Goal: Navigation & Orientation: Find specific page/section

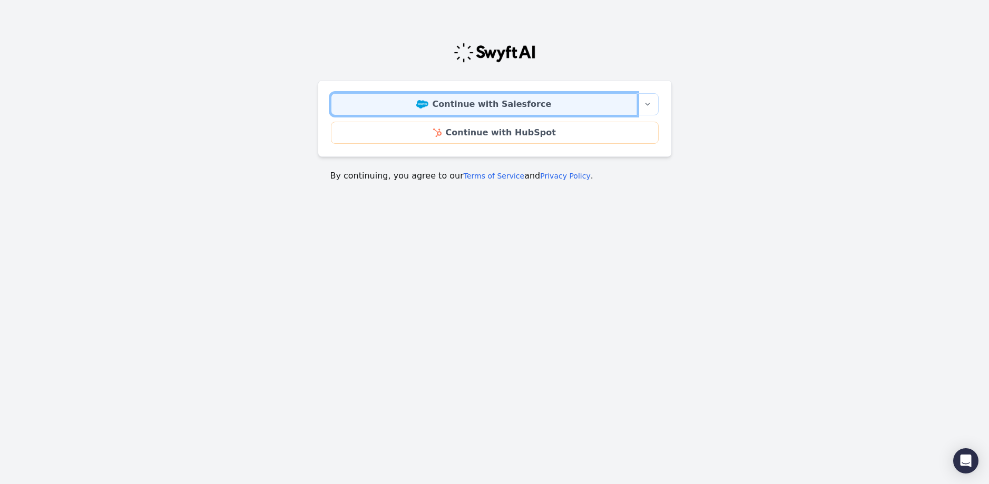
click at [472, 105] on link "Continue with Salesforce" at bounding box center [484, 104] width 306 height 22
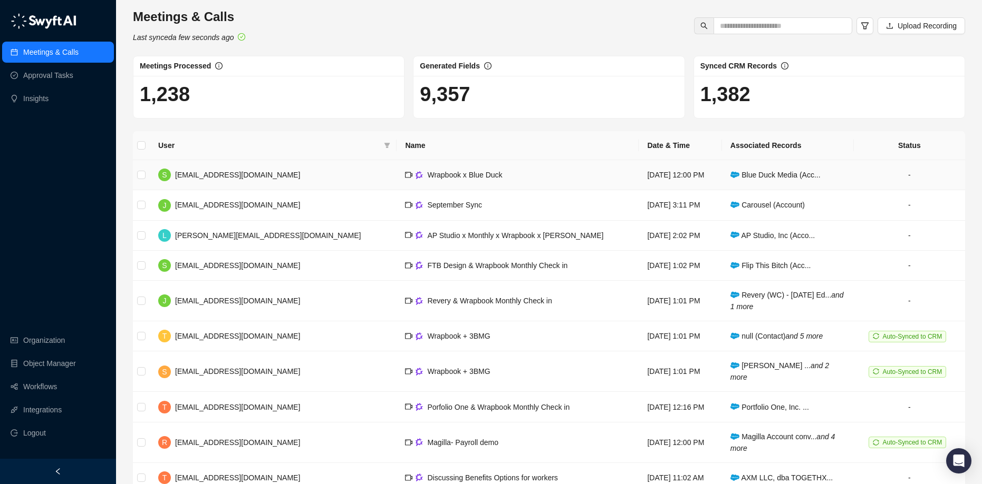
click at [448, 173] on td "Wrapbook x Blue Duck" at bounding box center [517, 175] width 242 height 30
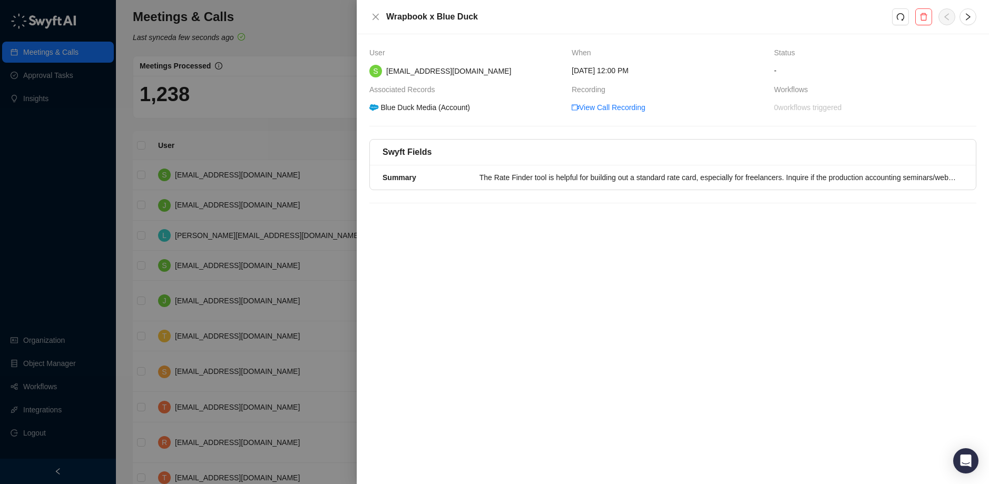
click at [58, 113] on div at bounding box center [494, 242] width 989 height 484
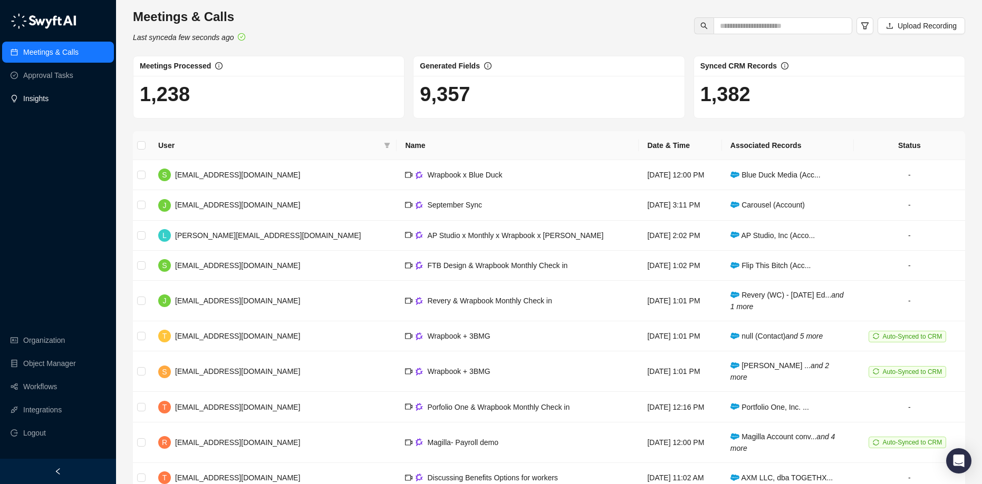
click at [36, 100] on link "Insights" at bounding box center [35, 98] width 25 height 21
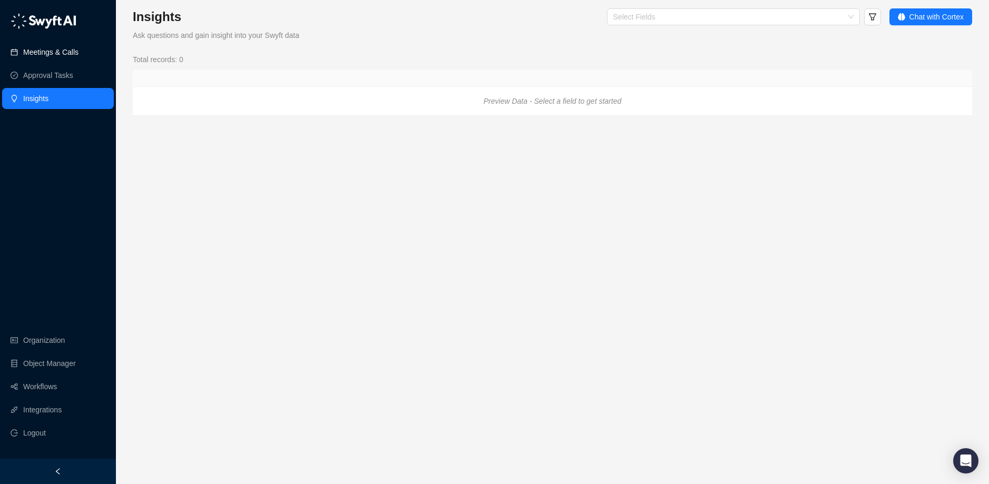
click at [52, 51] on link "Meetings & Calls" at bounding box center [50, 52] width 55 height 21
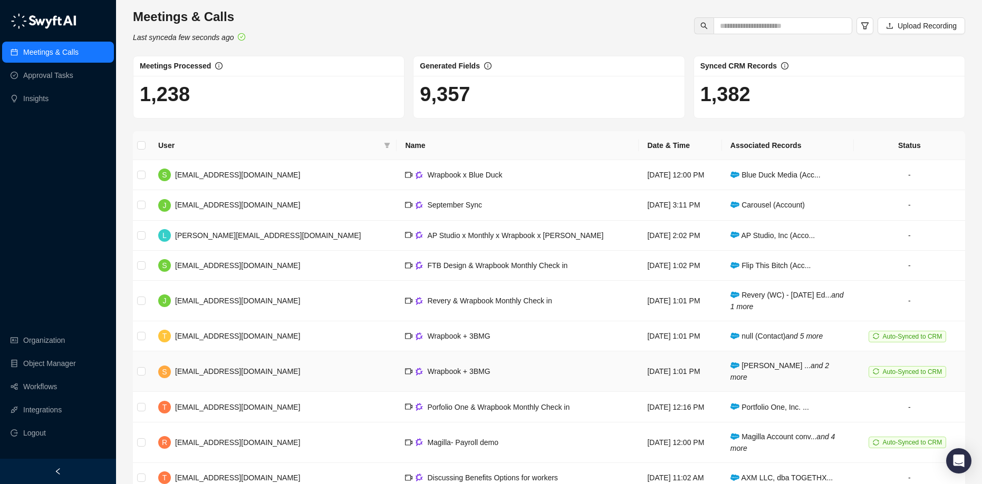
click at [778, 372] on td "[PERSON_NAME] ... and 2 more" at bounding box center [788, 372] width 132 height 41
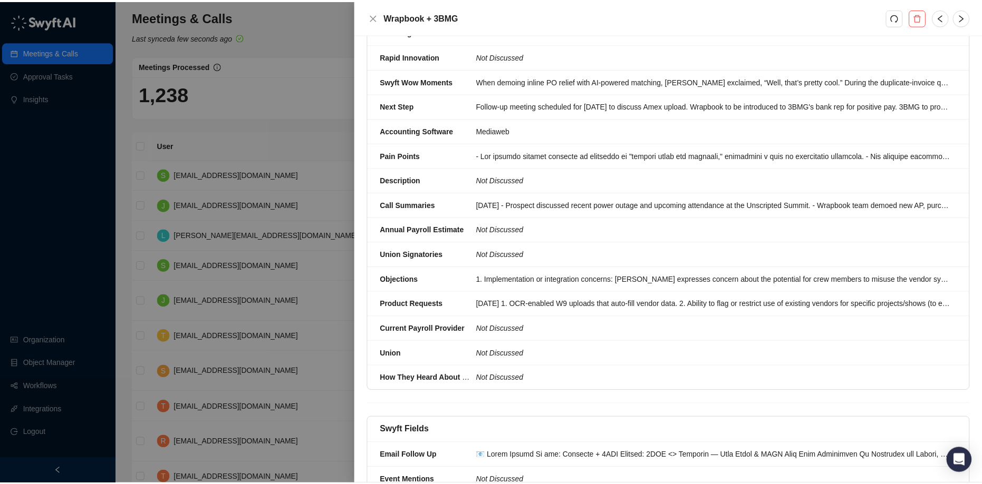
scroll to position [320, 0]
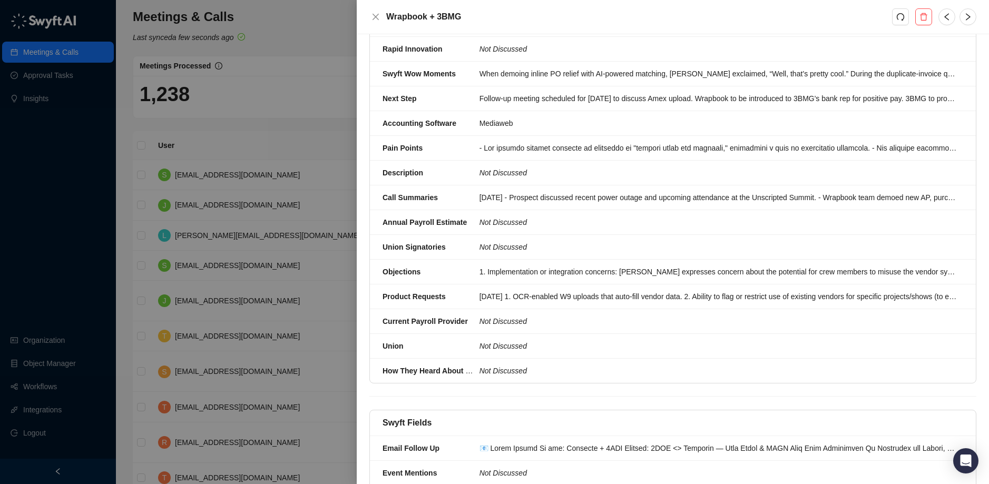
click at [34, 170] on div at bounding box center [494, 242] width 989 height 484
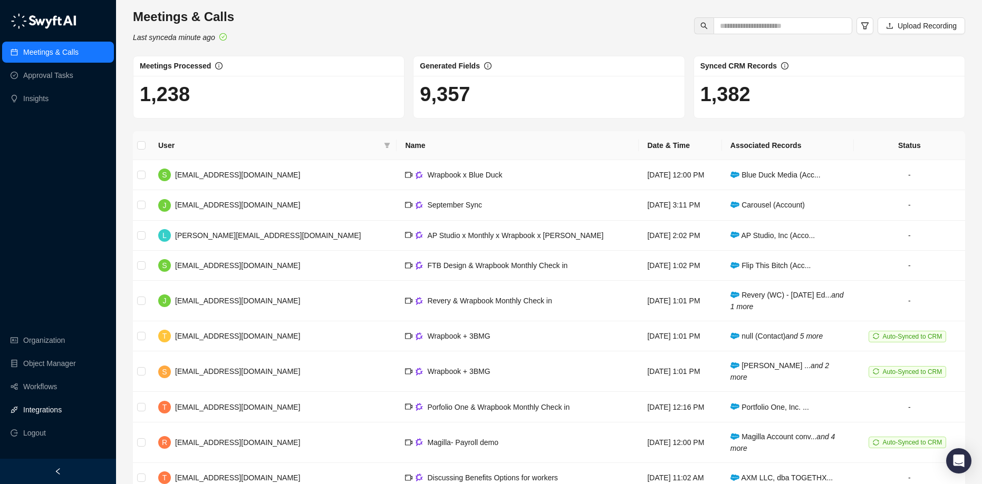
click at [44, 405] on link "Integrations" at bounding box center [42, 410] width 38 height 21
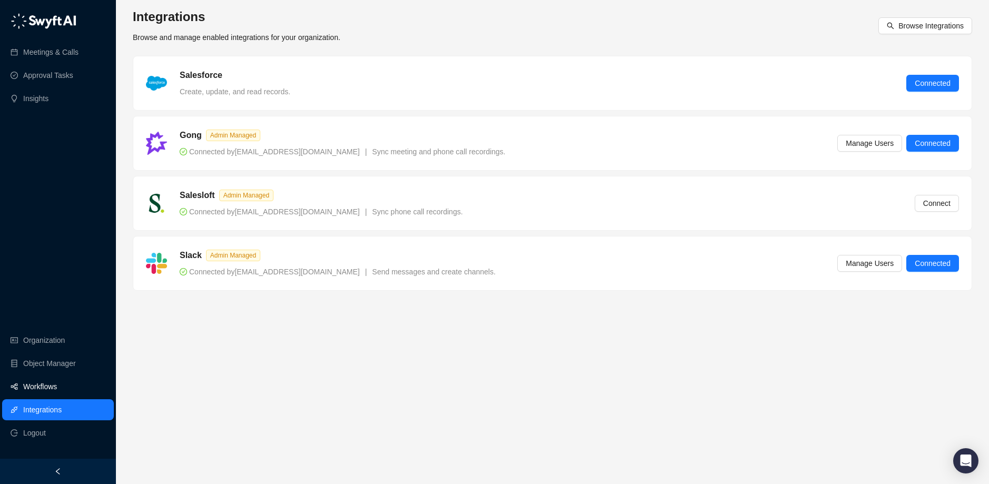
click at [44, 389] on link "Workflows" at bounding box center [40, 386] width 34 height 21
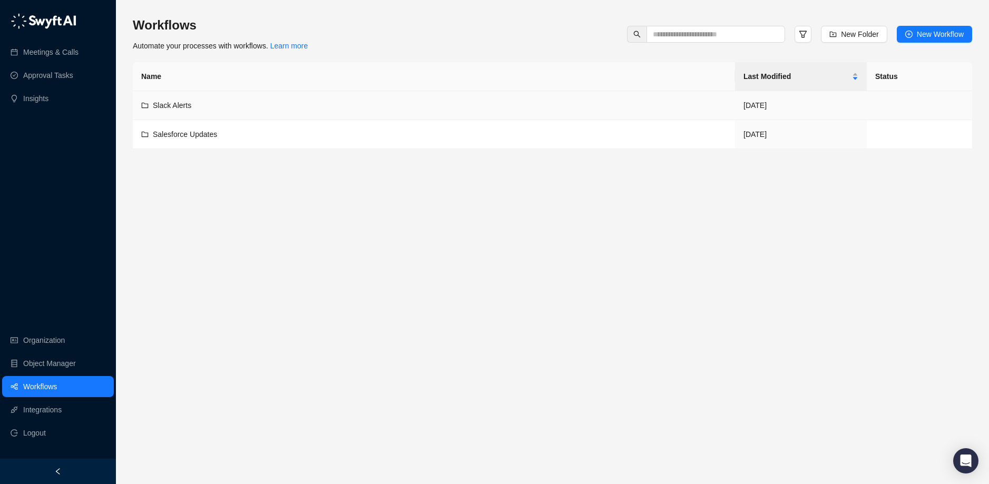
click at [332, 104] on div "Slack Alerts" at bounding box center [434, 106] width 586 height 12
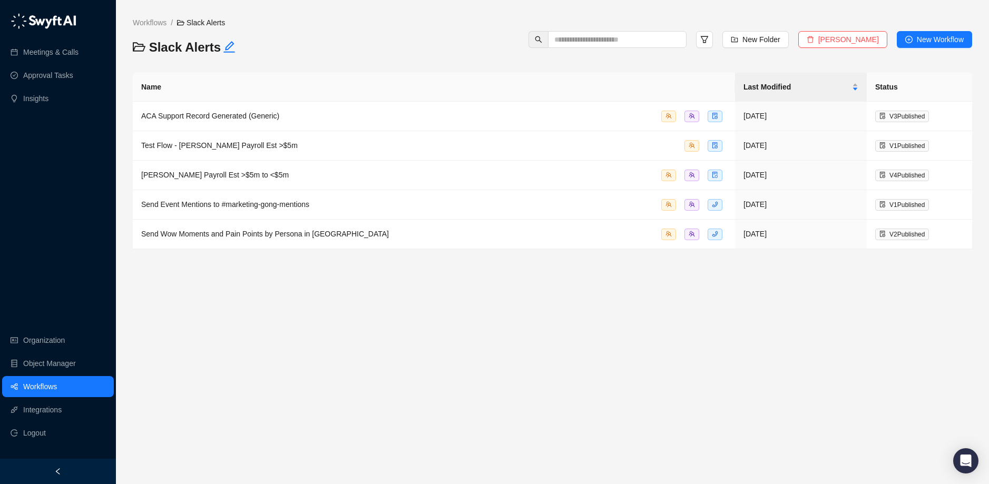
click at [306, 319] on main "Workflows / Slack Alerts Slack Alerts New Folder Delete Folder New Workflow Nam…" at bounding box center [553, 246] width 840 height 459
click at [73, 357] on link "Object Manager" at bounding box center [49, 363] width 53 height 21
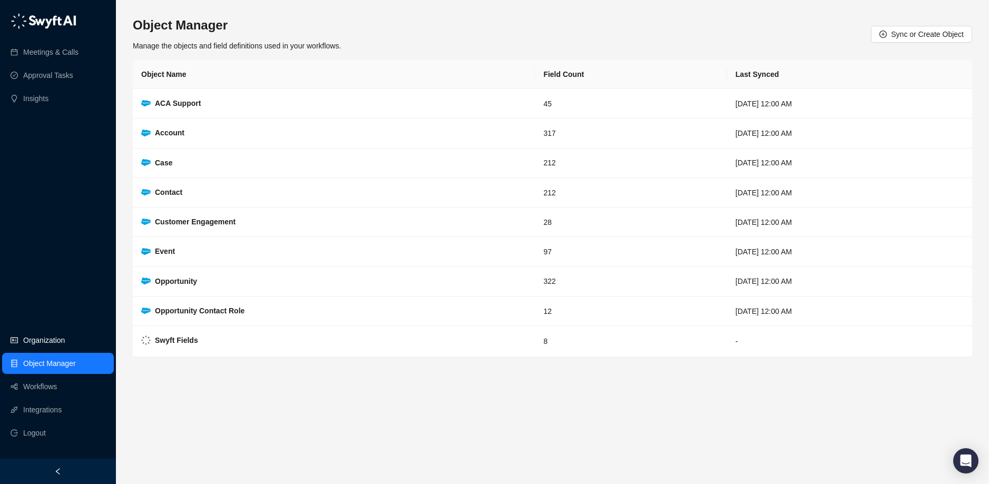
click at [38, 339] on link "Organization" at bounding box center [44, 340] width 42 height 21
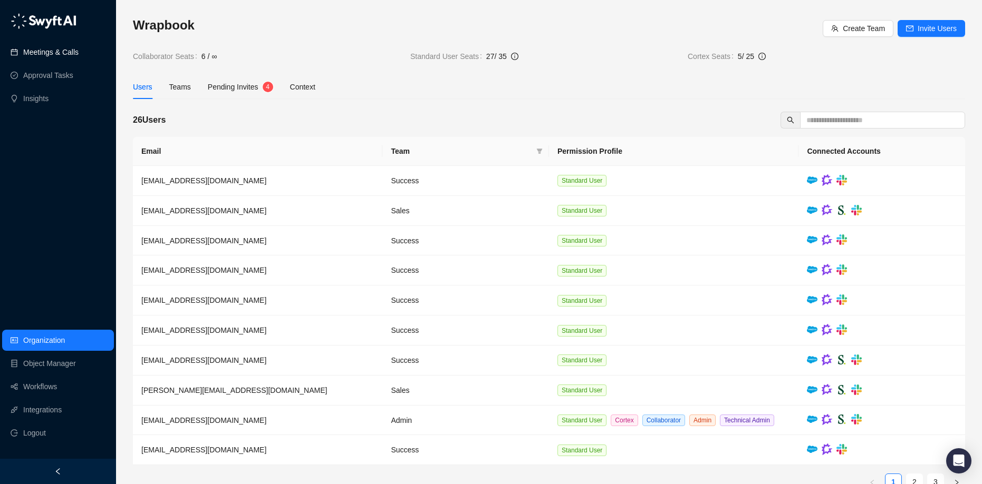
click at [73, 47] on link "Meetings & Calls" at bounding box center [50, 52] width 55 height 21
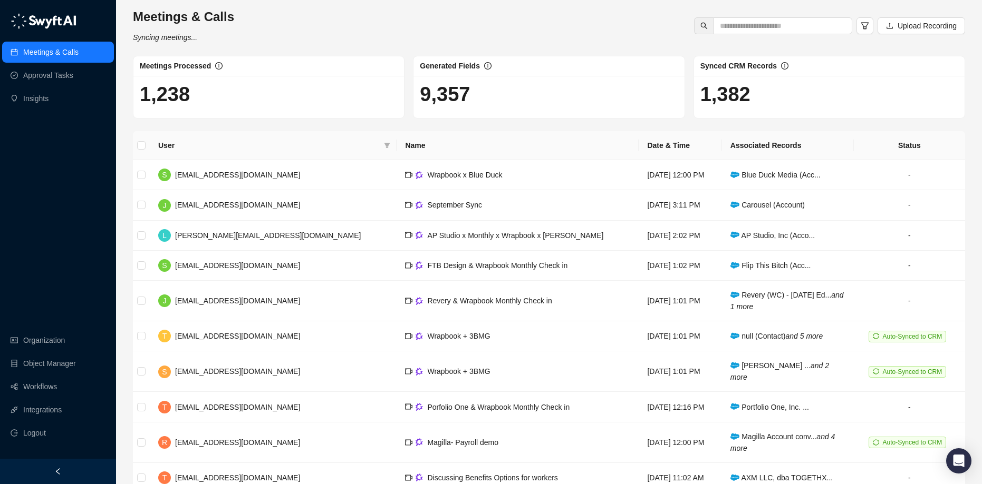
click at [418, 34] on div "Meetings & Calls Syncing meetings... Upload Recording" at bounding box center [549, 25] width 838 height 35
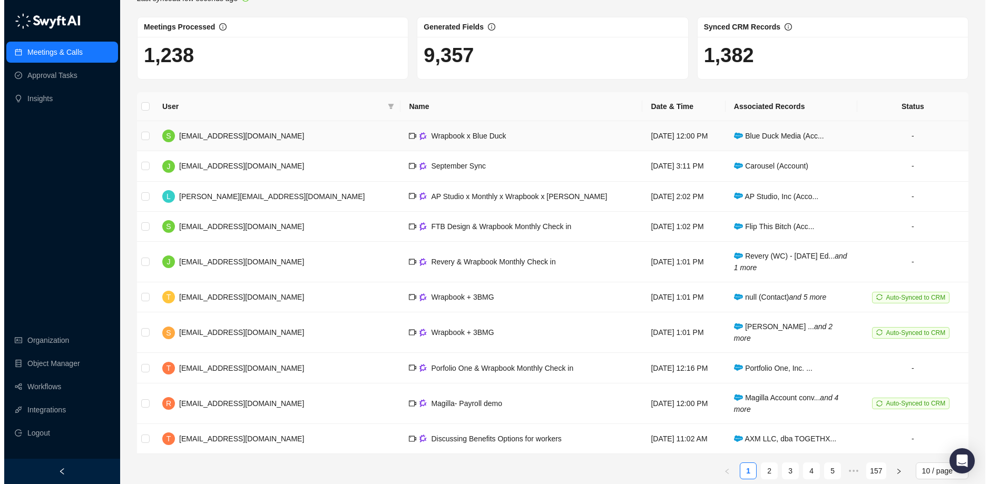
scroll to position [51, 0]
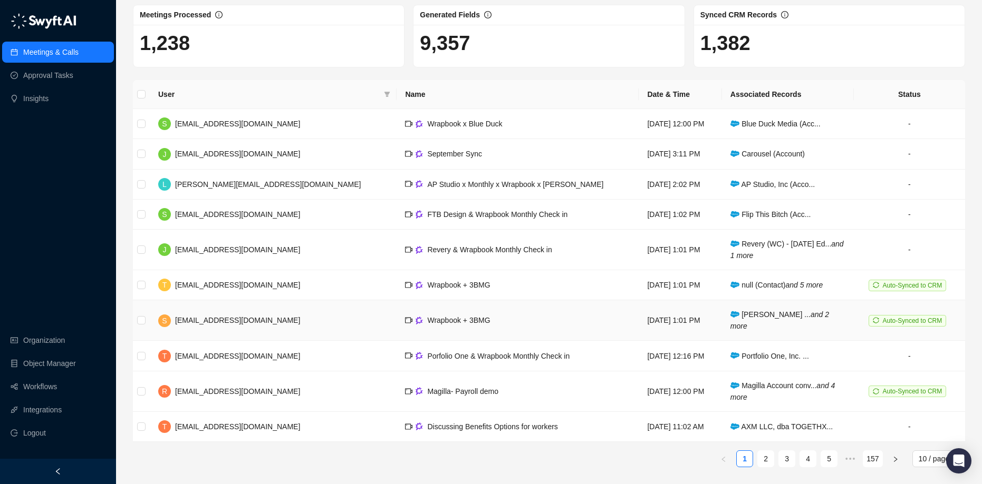
click at [470, 327] on td "Wrapbook + 3BMG" at bounding box center [517, 320] width 242 height 41
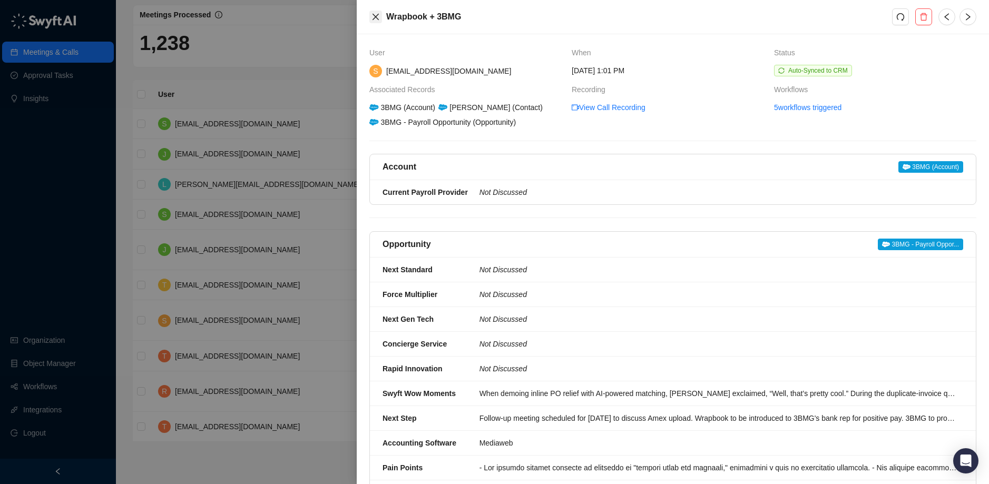
click at [374, 17] on icon "close" at bounding box center [376, 17] width 6 height 6
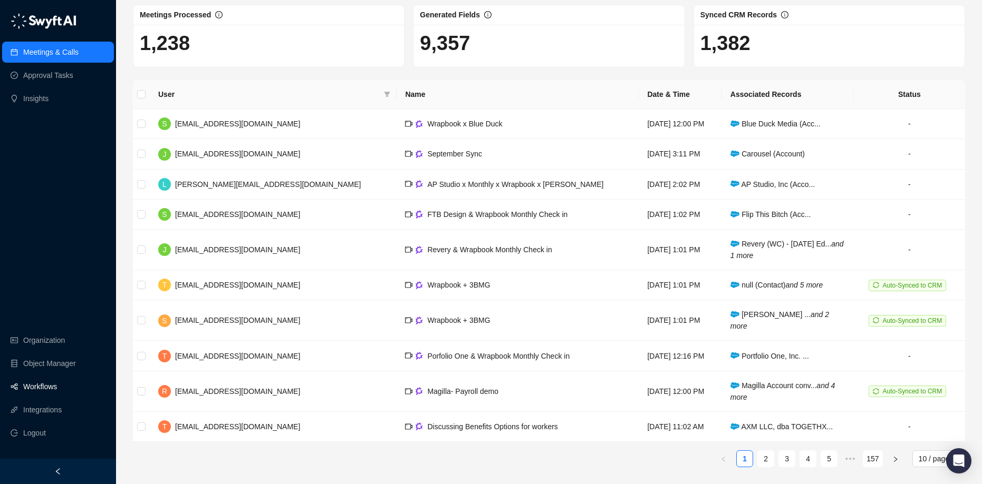
click at [56, 389] on link "Workflows" at bounding box center [40, 386] width 34 height 21
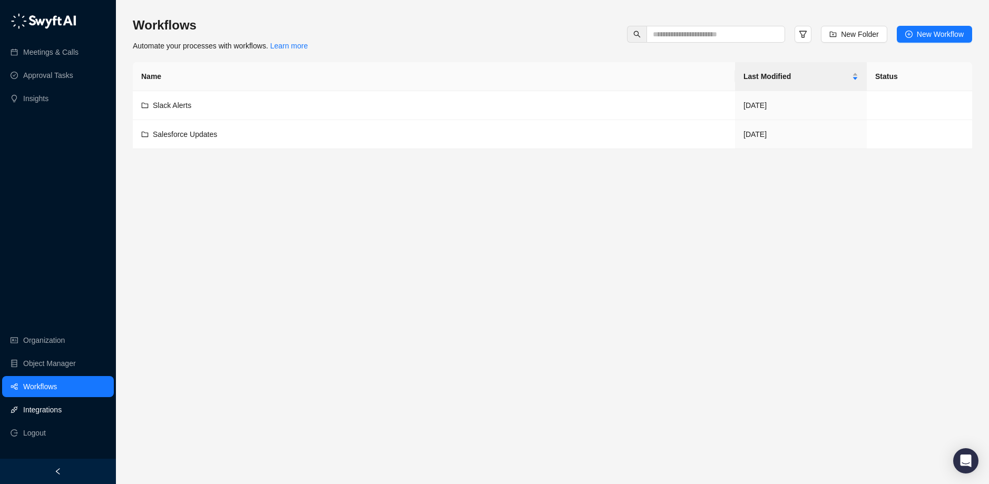
click at [47, 415] on link "Integrations" at bounding box center [42, 410] width 38 height 21
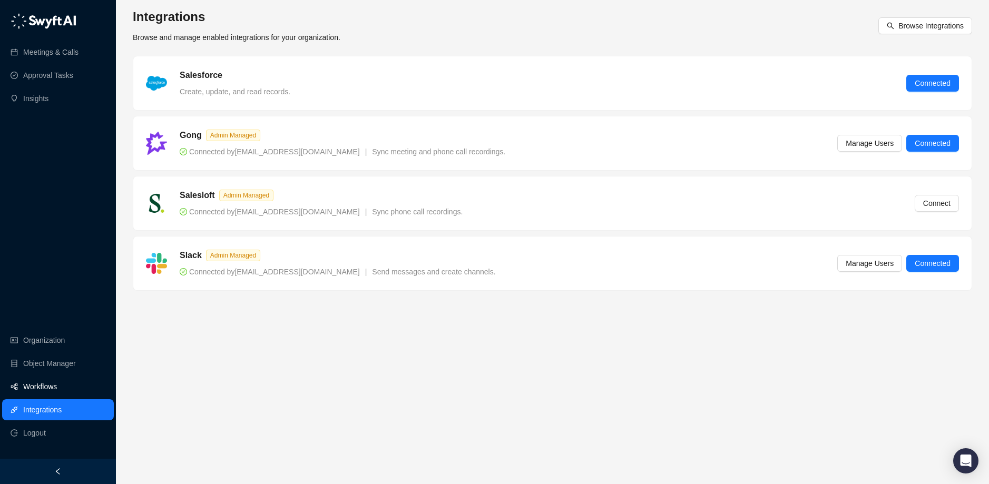
click at [52, 395] on link "Workflows" at bounding box center [40, 386] width 34 height 21
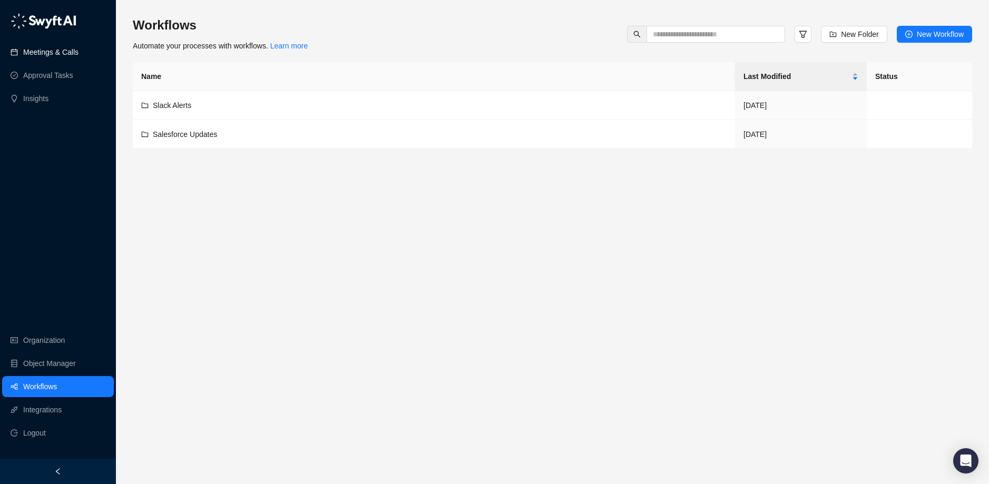
click at [50, 53] on link "Meetings & Calls" at bounding box center [50, 52] width 55 height 21
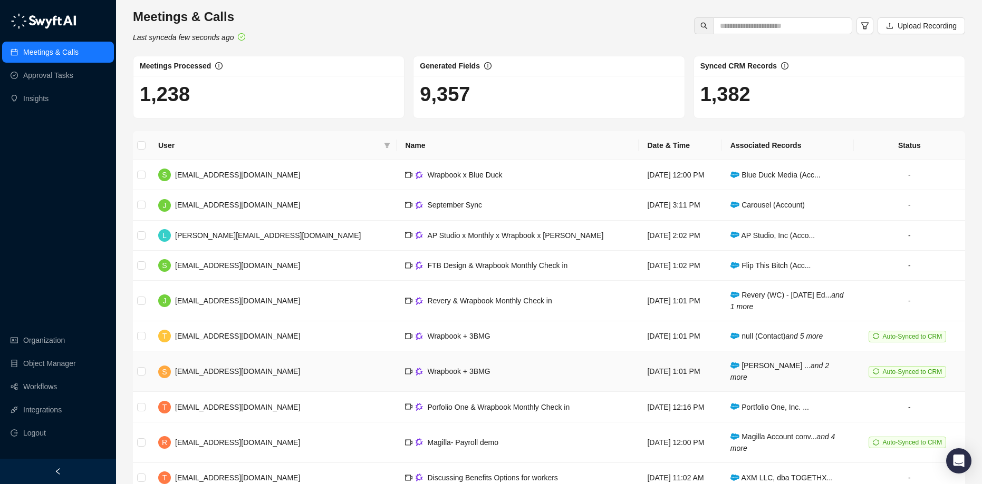
click at [512, 366] on td "Wrapbook + 3BMG" at bounding box center [517, 372] width 242 height 41
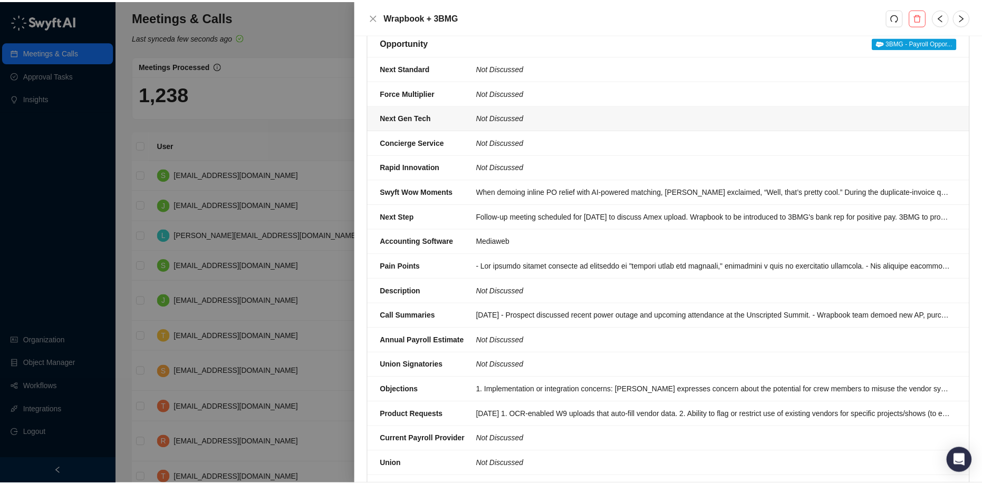
scroll to position [249, 0]
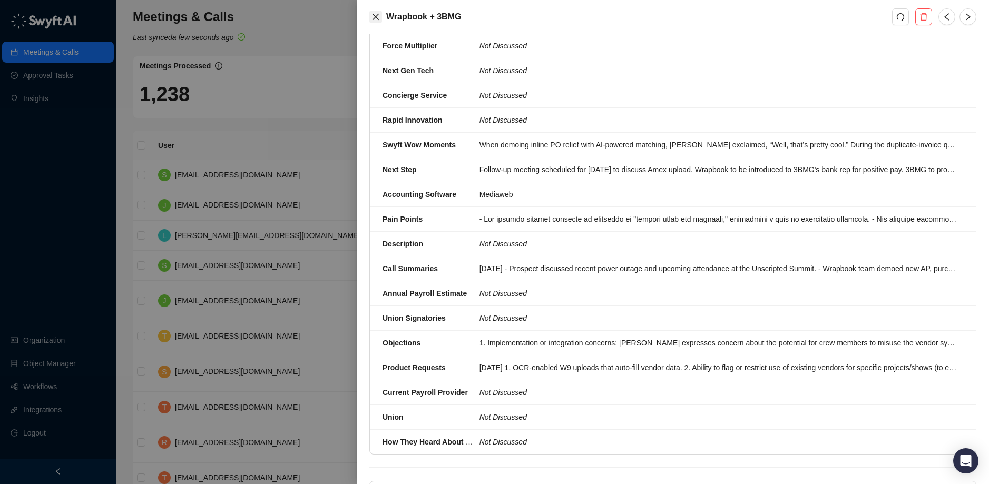
click at [372, 14] on icon "close" at bounding box center [376, 17] width 8 height 8
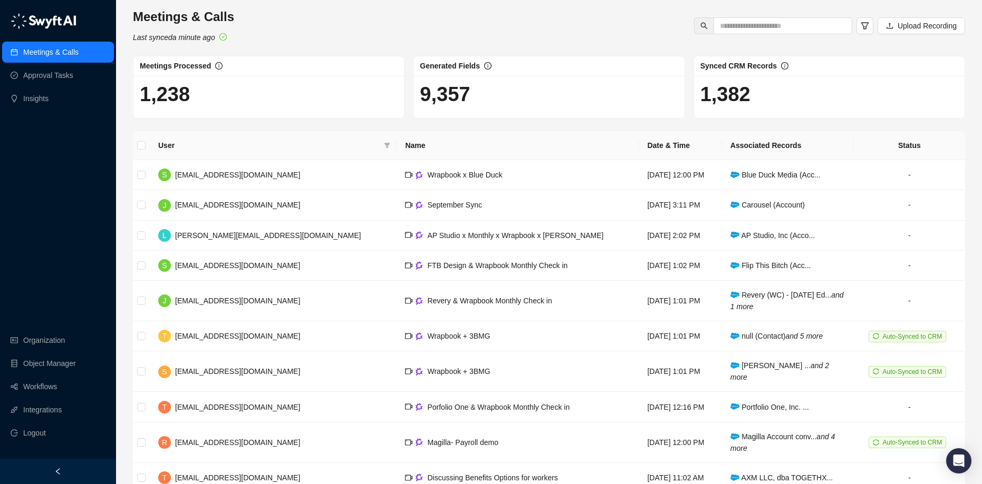
click at [337, 22] on div "Meetings & Calls Last synced a minute ago Upload Recording" at bounding box center [549, 25] width 838 height 35
click at [762, 206] on span "Carousel (Account)" at bounding box center [767, 205] width 74 height 8
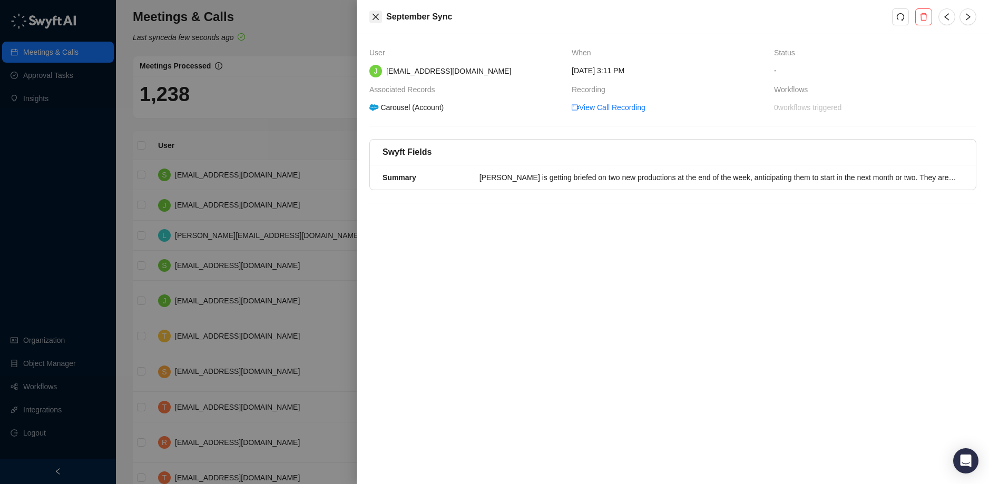
click at [376, 15] on icon "close" at bounding box center [376, 17] width 6 height 6
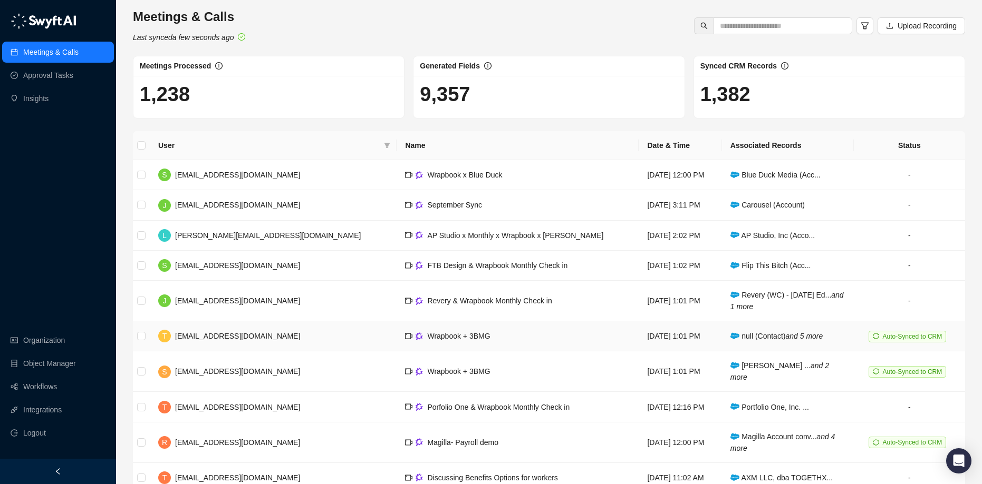
click at [735, 342] on td "null (Contact) and 5 more" at bounding box center [788, 337] width 132 height 30
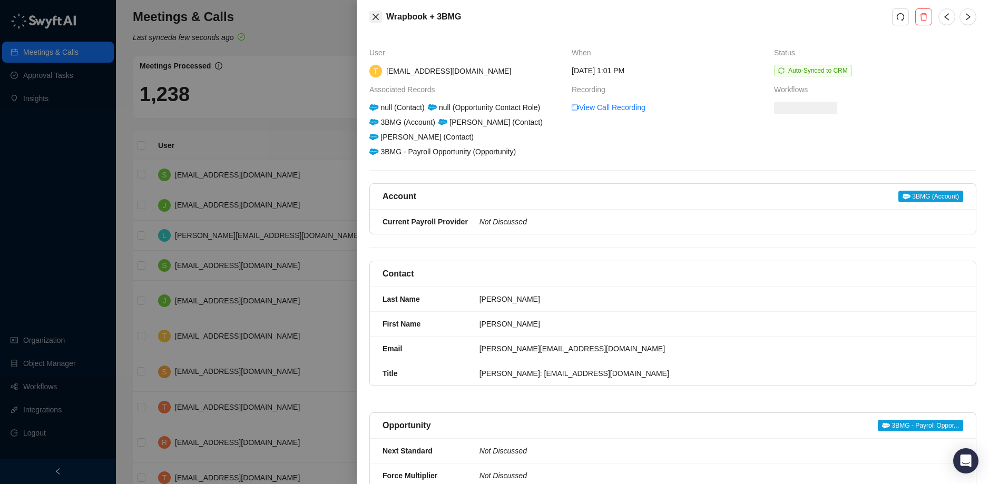
click at [378, 20] on icon "close" at bounding box center [376, 17] width 8 height 8
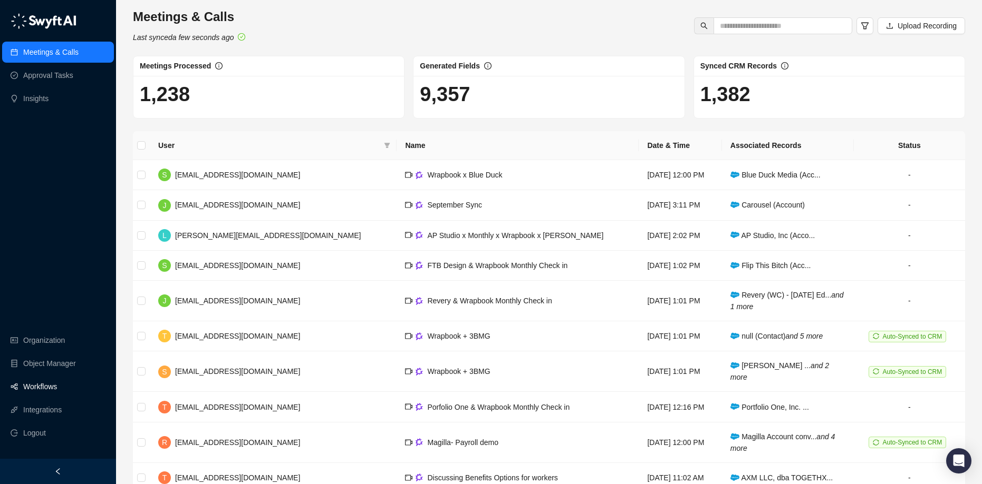
click at [41, 387] on link "Workflows" at bounding box center [40, 386] width 34 height 21
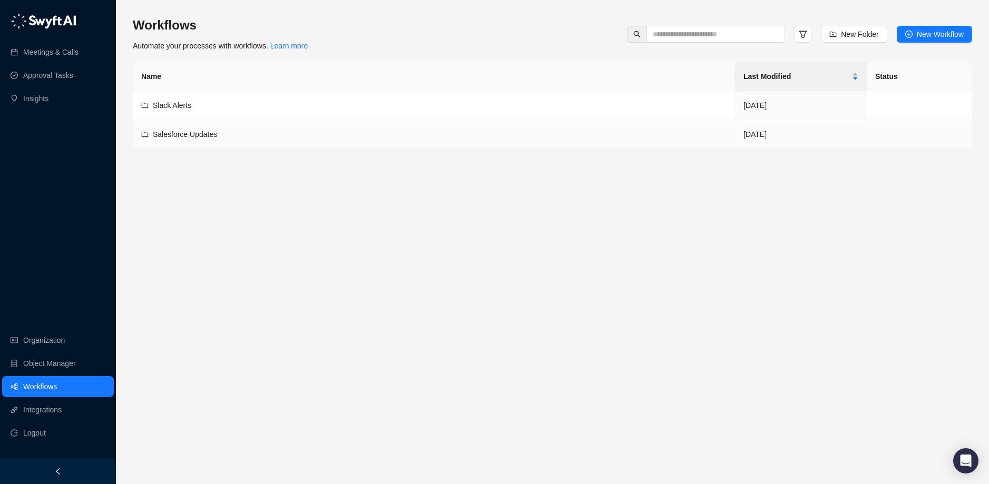
click at [192, 130] on span "Salesforce Updates" at bounding box center [185, 134] width 64 height 8
click at [57, 52] on link "Meetings & Calls" at bounding box center [50, 52] width 55 height 21
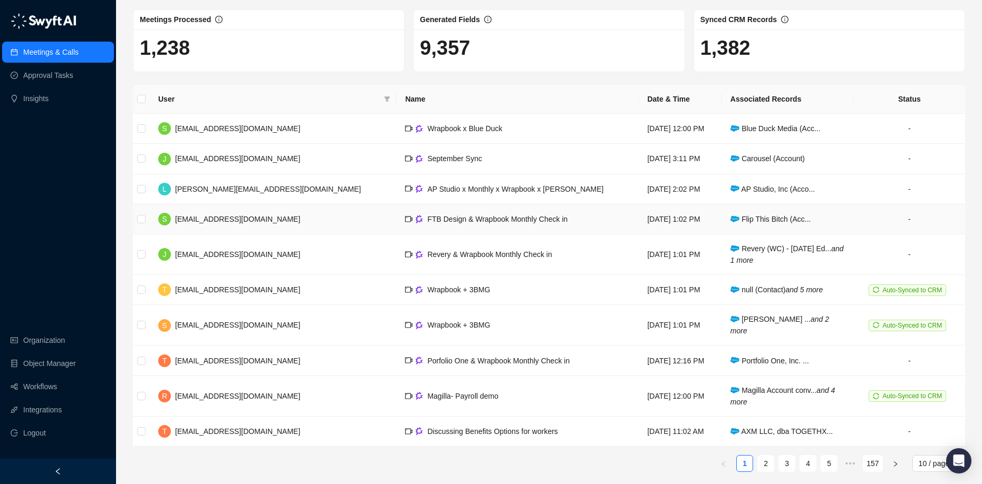
scroll to position [51, 0]
